Goal: Book appointment/travel/reservation

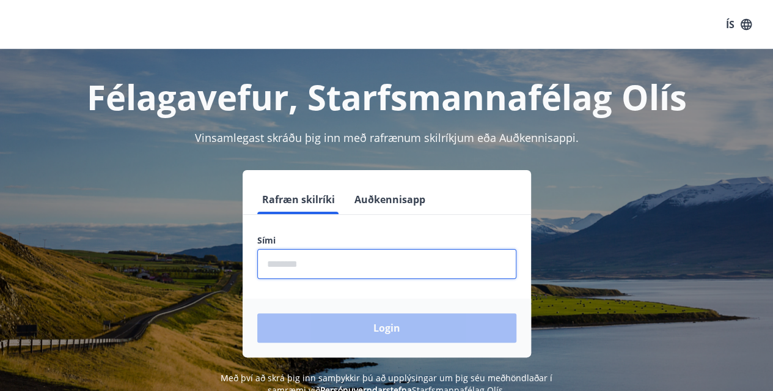
click at [286, 268] on input "phone" at bounding box center [386, 264] width 259 height 30
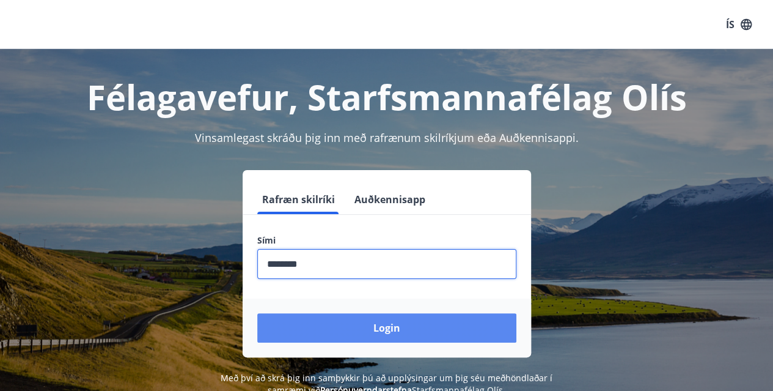
type input "********"
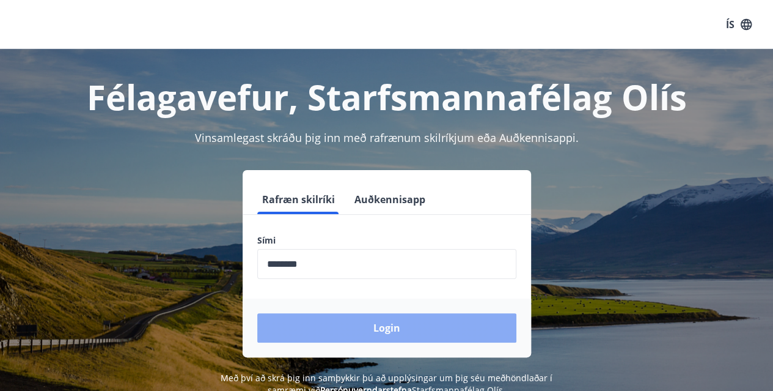
click at [385, 325] on button "Login" at bounding box center [386, 327] width 259 height 29
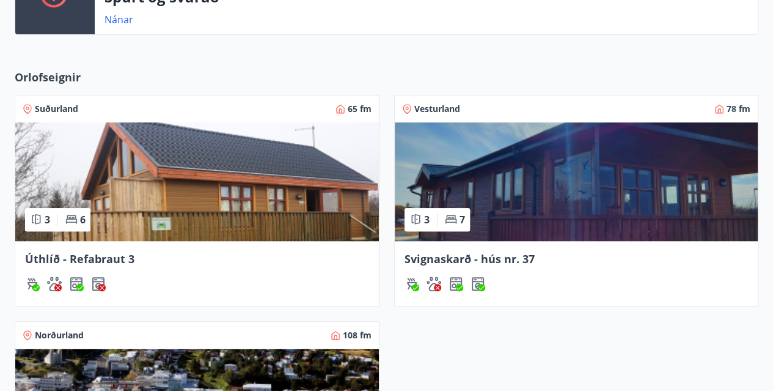
scroll to position [446, 0]
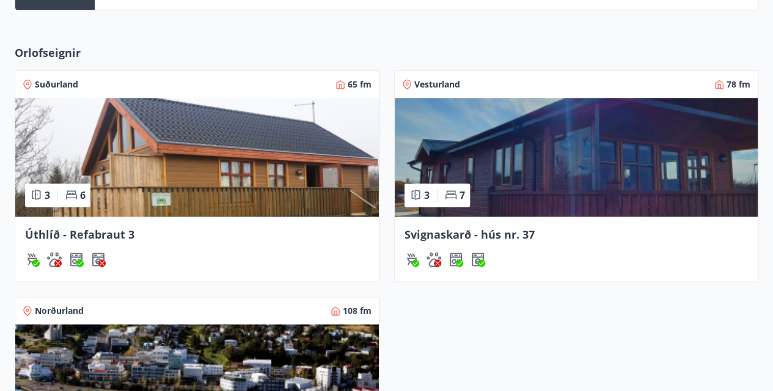
click at [154, 171] on img at bounding box center [197, 157] width 364 height 119
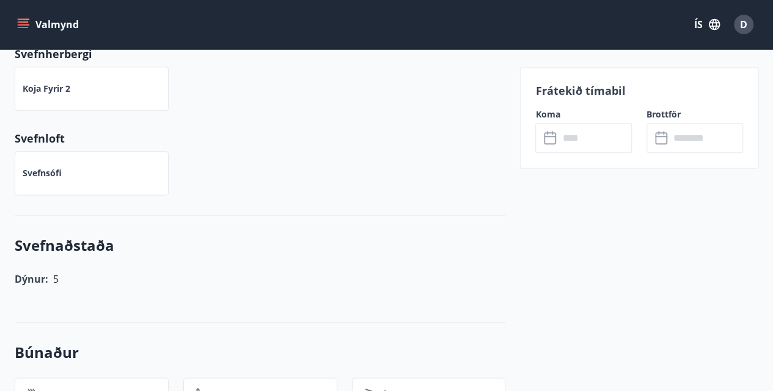
scroll to position [721, 0]
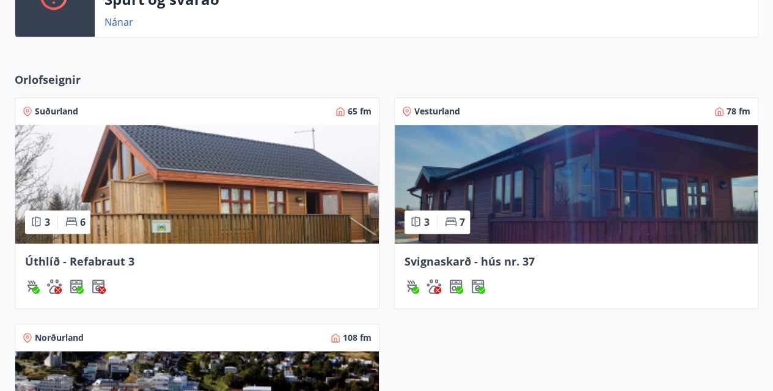
scroll to position [77, 0]
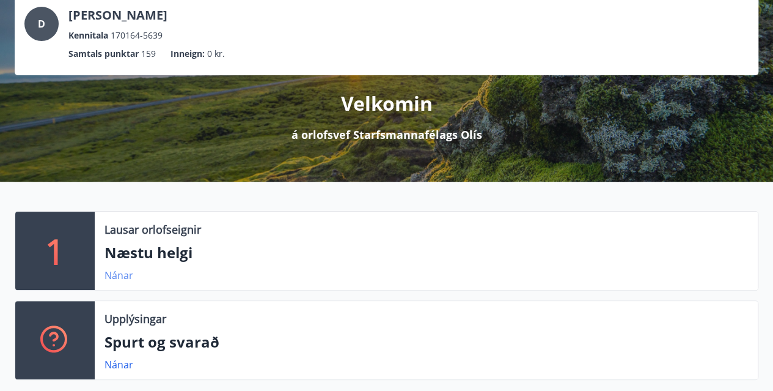
click at [122, 273] on link "Nánar" at bounding box center [119, 274] width 29 height 13
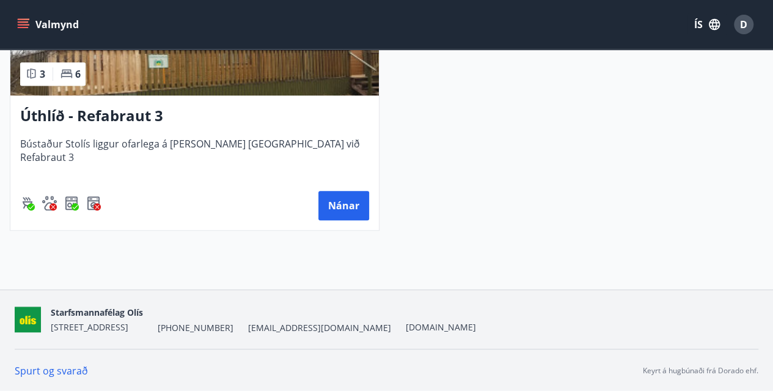
scroll to position [44, 0]
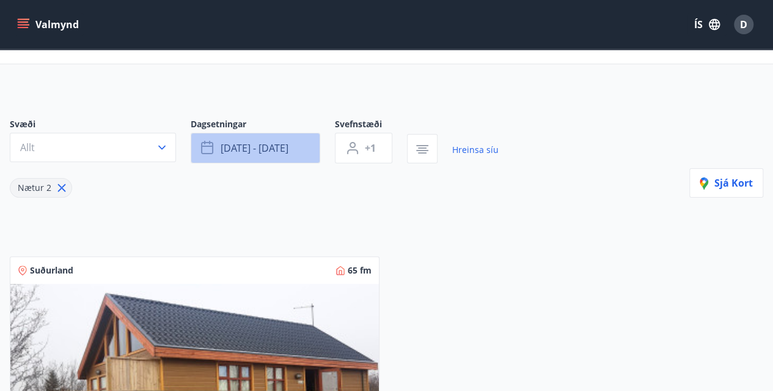
click at [240, 144] on span "[DATE] - [DATE]" at bounding box center [255, 147] width 68 height 13
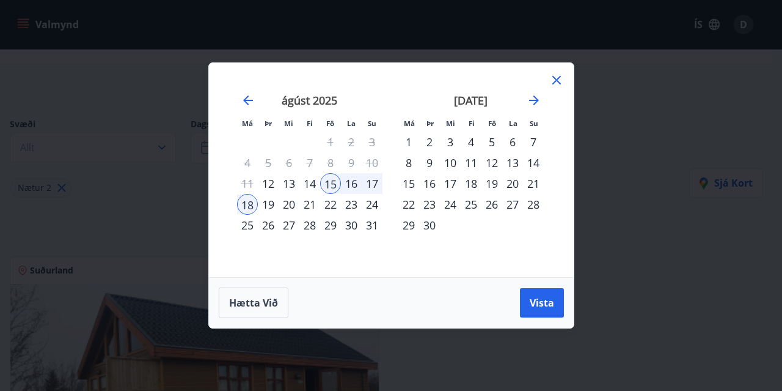
click at [491, 204] on div "26" at bounding box center [492, 204] width 21 height 21
click at [534, 203] on div "28" at bounding box center [533, 204] width 21 height 21
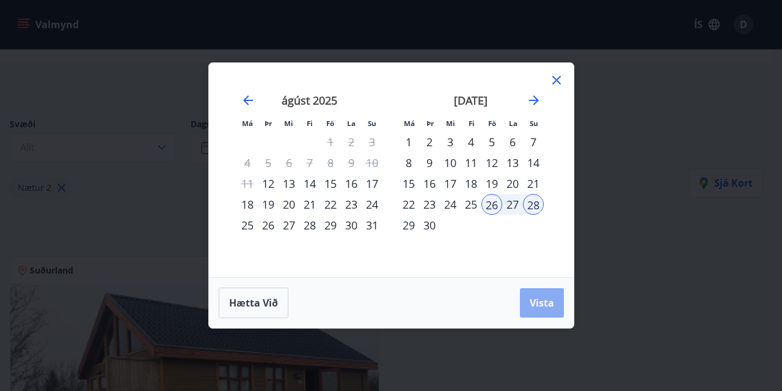
click at [537, 300] on span "Vista" at bounding box center [542, 302] width 24 height 13
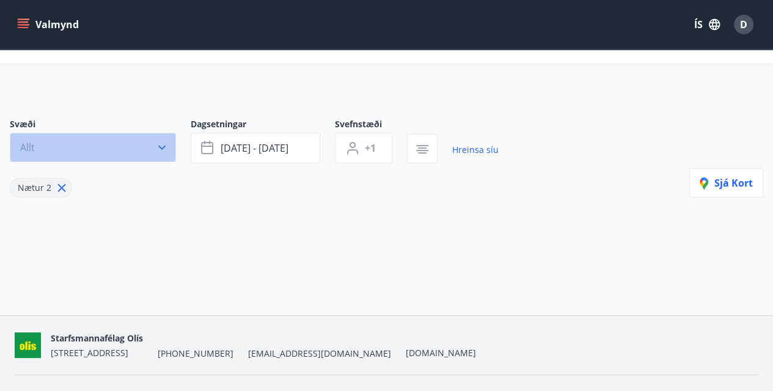
click at [164, 142] on icon "button" at bounding box center [162, 147] width 12 height 12
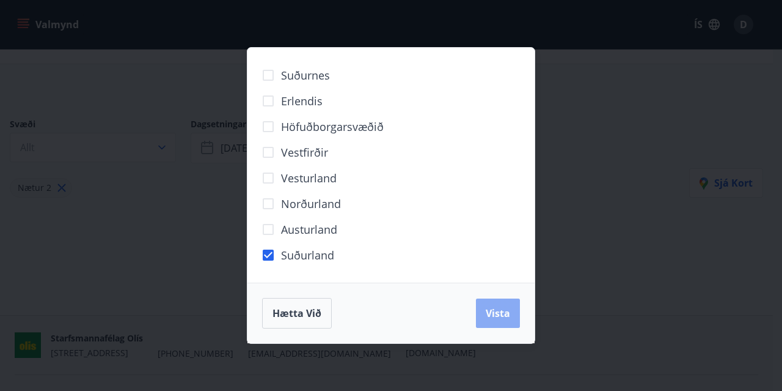
click at [498, 311] on span "Vista" at bounding box center [498, 312] width 24 height 13
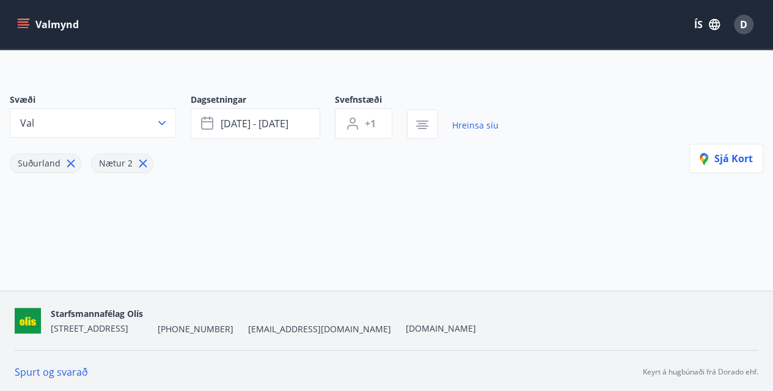
scroll to position [70, 0]
click at [27, 20] on icon "menu" at bounding box center [24, 19] width 13 height 1
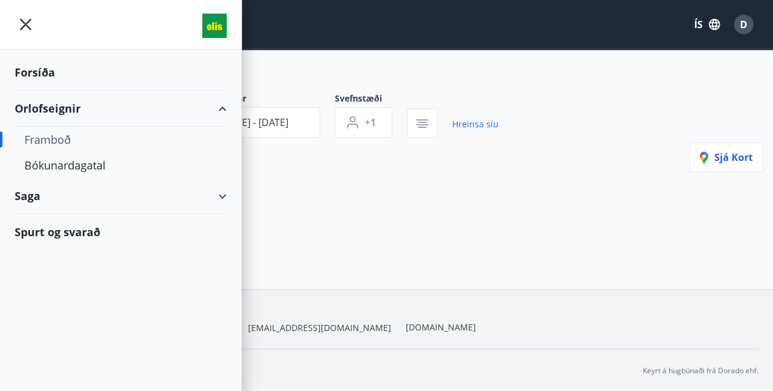
click at [57, 138] on div "Framboð" at bounding box center [120, 140] width 193 height 26
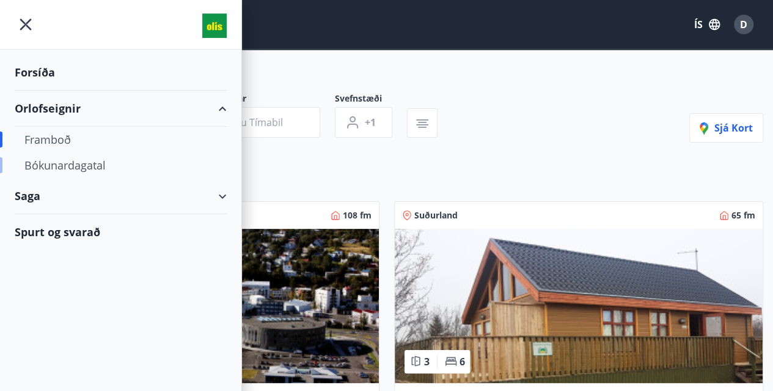
click at [67, 162] on div "Bókunardagatal" at bounding box center [120, 165] width 193 height 26
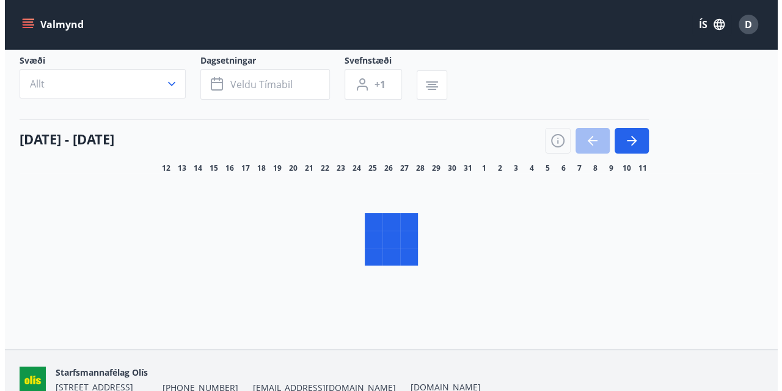
scroll to position [65, 0]
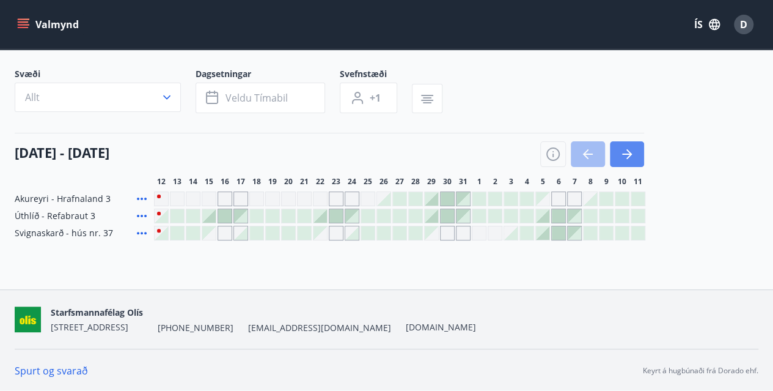
click at [631, 151] on icon "button" at bounding box center [627, 154] width 15 height 15
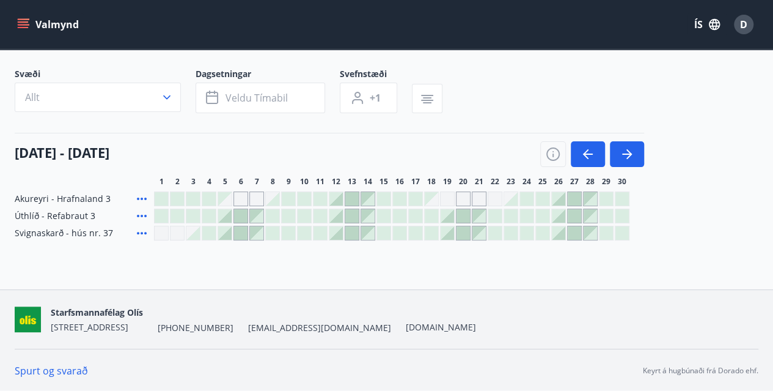
click at [556, 213] on div at bounding box center [558, 215] width 13 height 13
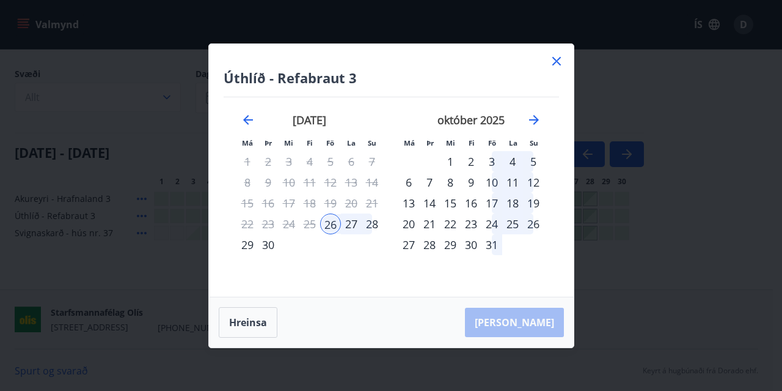
click at [372, 222] on div "28" at bounding box center [372, 223] width 21 height 21
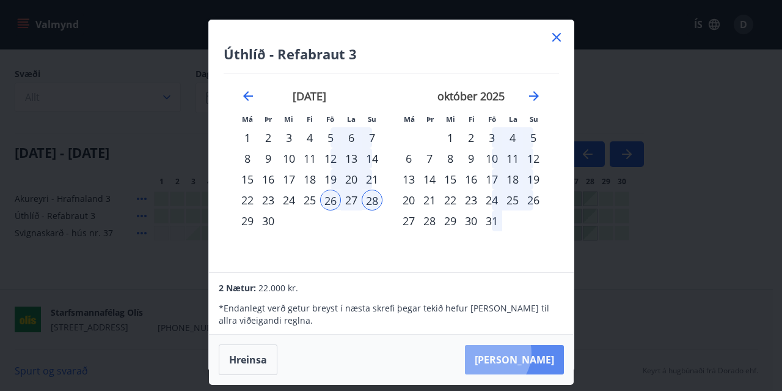
click at [526, 352] on button "[PERSON_NAME]" at bounding box center [514, 359] width 99 height 29
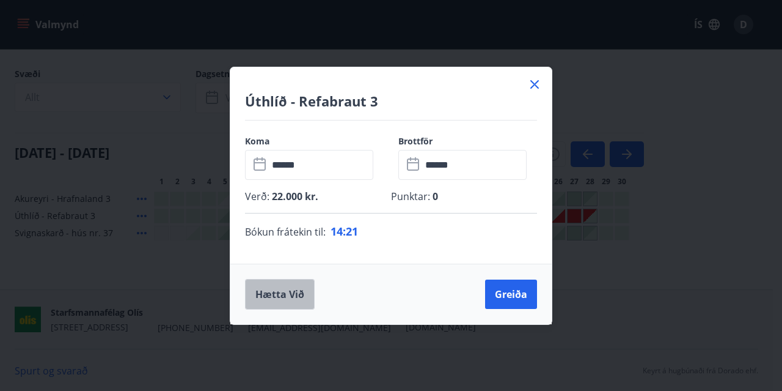
click at [278, 292] on button "Hætta við" at bounding box center [280, 294] width 70 height 31
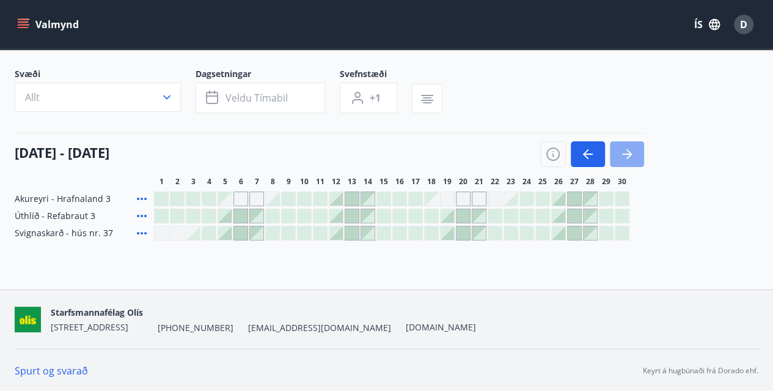
click at [622, 160] on icon "button" at bounding box center [627, 154] width 15 height 15
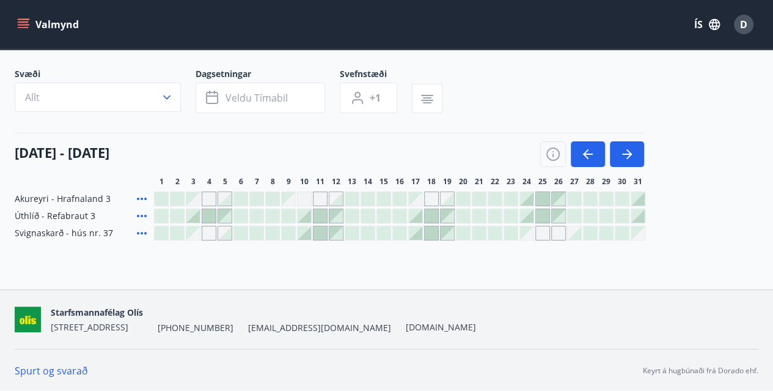
click at [526, 213] on div at bounding box center [526, 215] width 13 height 13
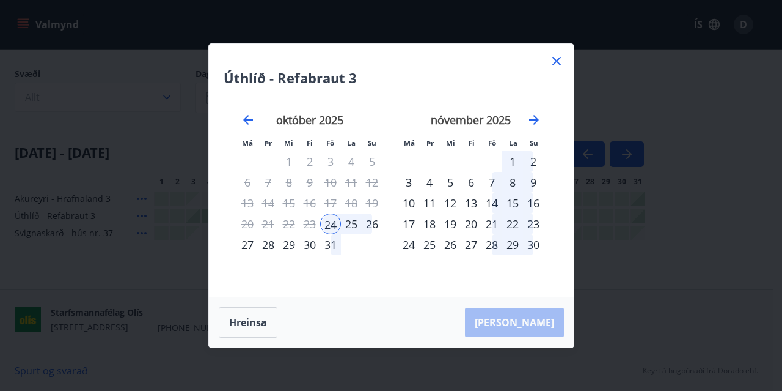
click at [370, 226] on div "26" at bounding box center [372, 223] width 21 height 21
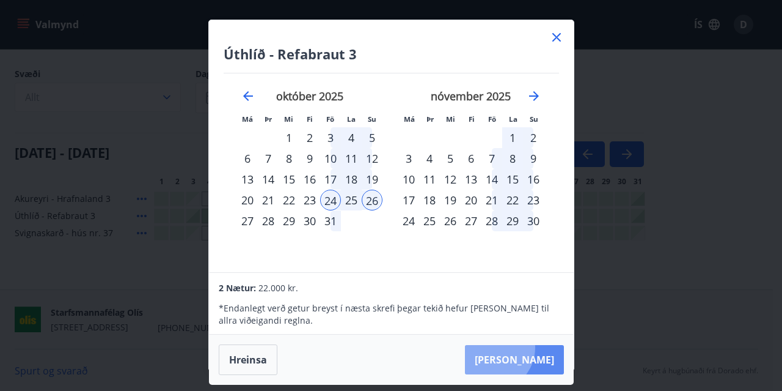
click at [529, 347] on button "[PERSON_NAME]" at bounding box center [514, 359] width 99 height 29
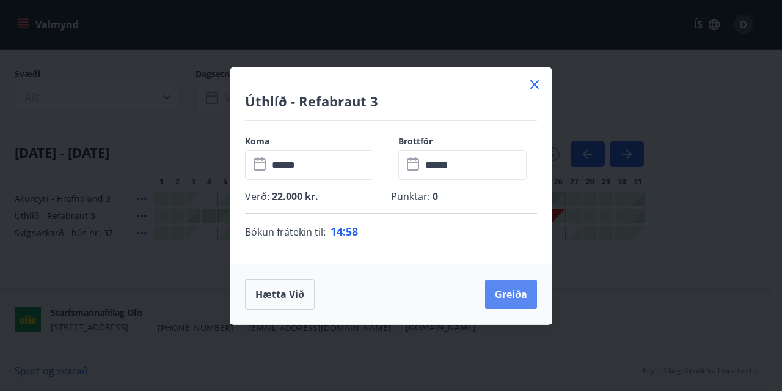
click at [504, 292] on button "Greiða" at bounding box center [511, 293] width 52 height 29
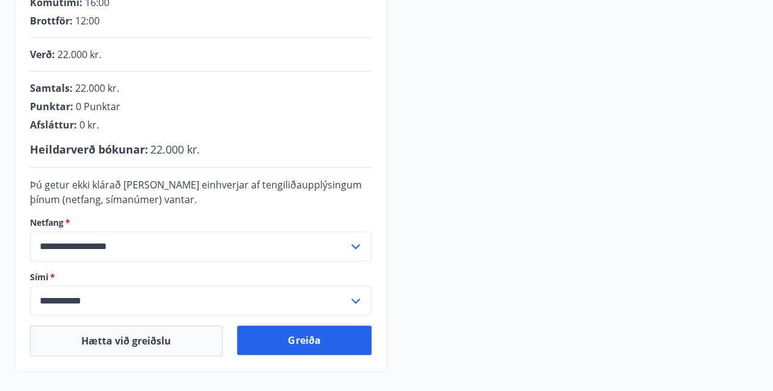
scroll to position [295, 0]
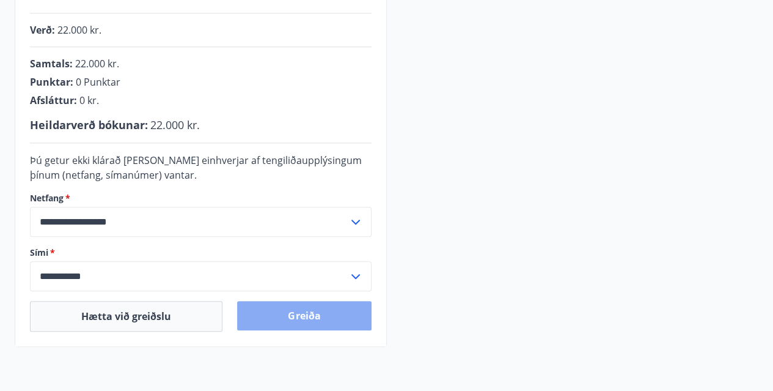
click at [347, 314] on button "Greiða" at bounding box center [304, 315] width 134 height 29
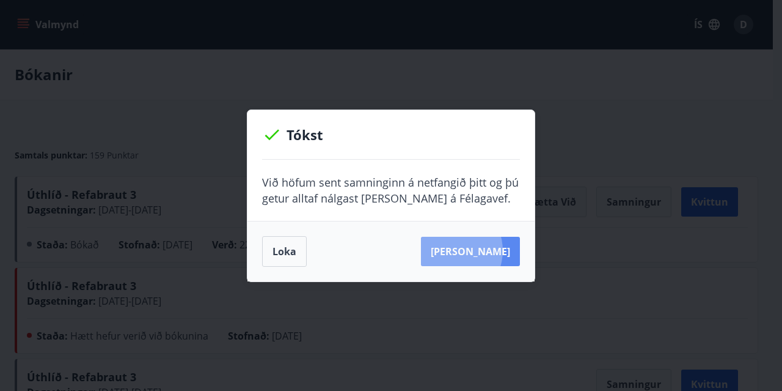
click at [469, 250] on button "[PERSON_NAME]" at bounding box center [470, 251] width 99 height 29
